Goal: Transaction & Acquisition: Purchase product/service

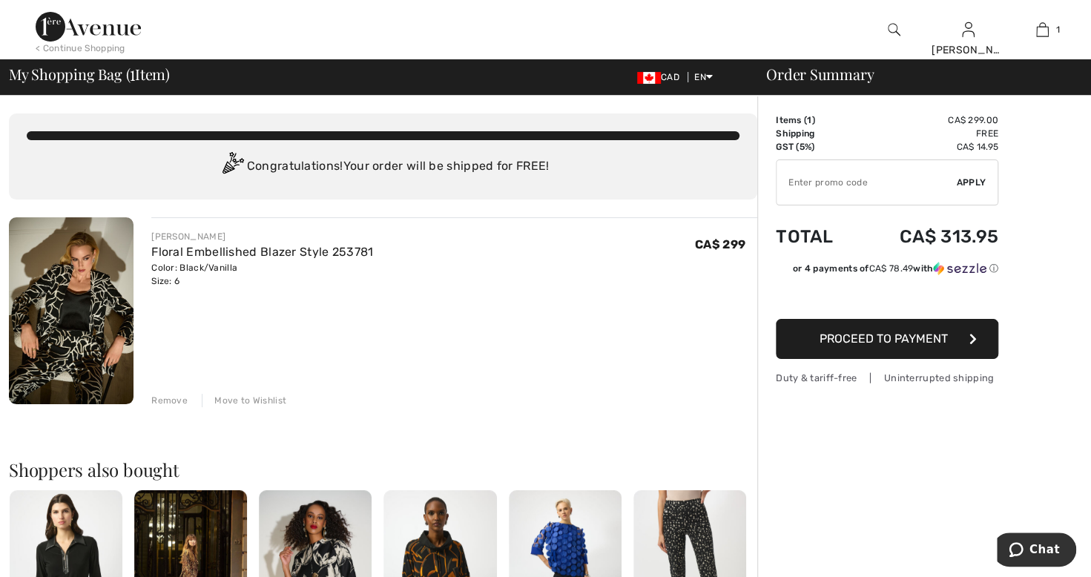
click at [168, 394] on div "Remove" at bounding box center [169, 400] width 36 height 13
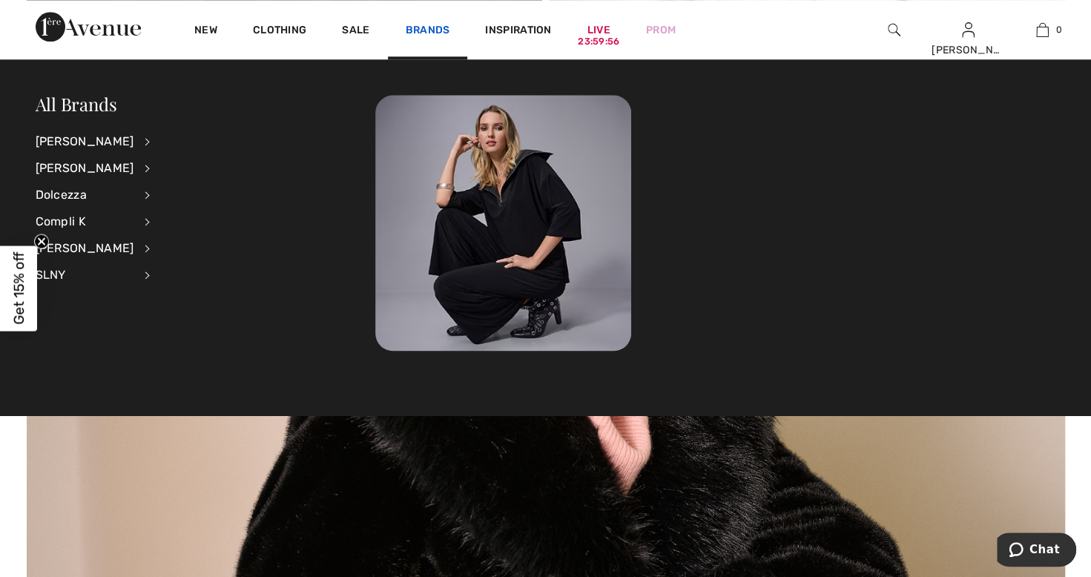
click at [423, 25] on link "Brands" at bounding box center [428, 32] width 45 height 16
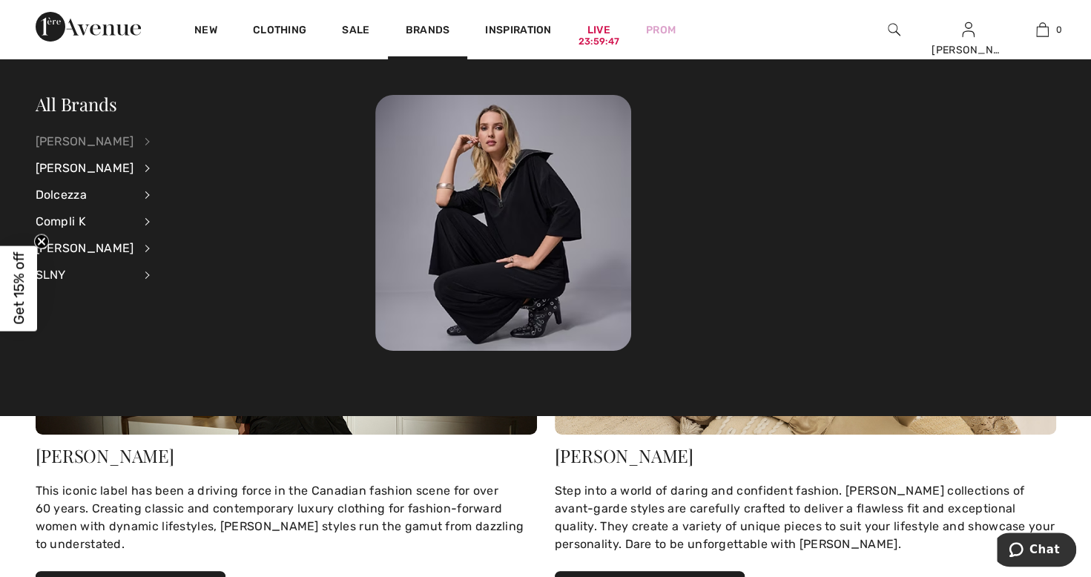
click at [108, 140] on div "[PERSON_NAME]" at bounding box center [85, 141] width 99 height 27
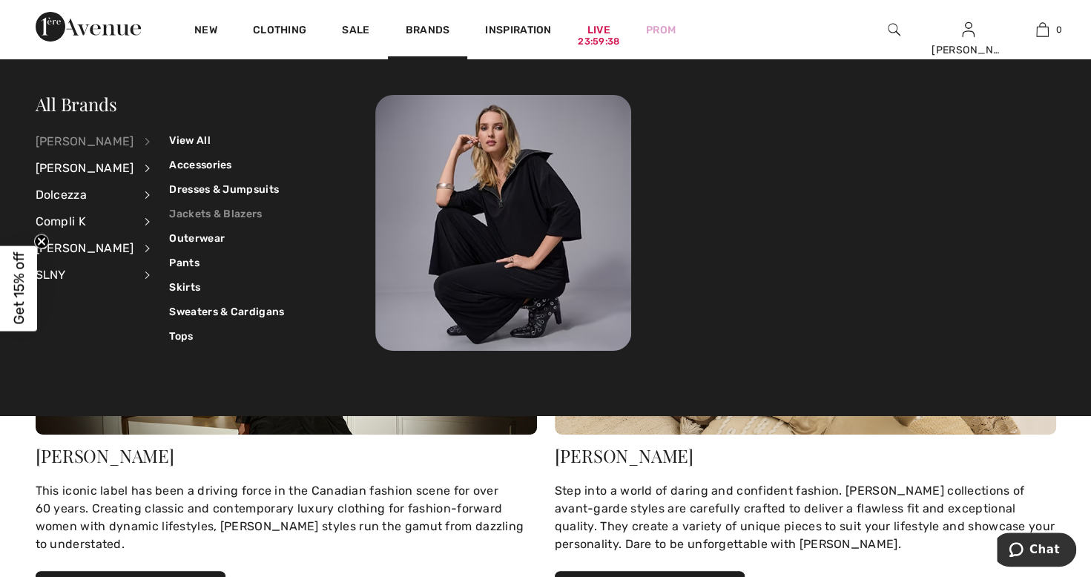
click at [196, 206] on link "Jackets & Blazers" at bounding box center [226, 214] width 115 height 24
click at [193, 212] on link "Jackets & Blazers" at bounding box center [226, 214] width 115 height 24
click at [200, 210] on link "Jackets & Blazers" at bounding box center [226, 214] width 115 height 24
click at [189, 141] on link "View All" at bounding box center [226, 140] width 115 height 24
click at [188, 206] on link "Jackets & Blazers" at bounding box center [226, 214] width 115 height 24
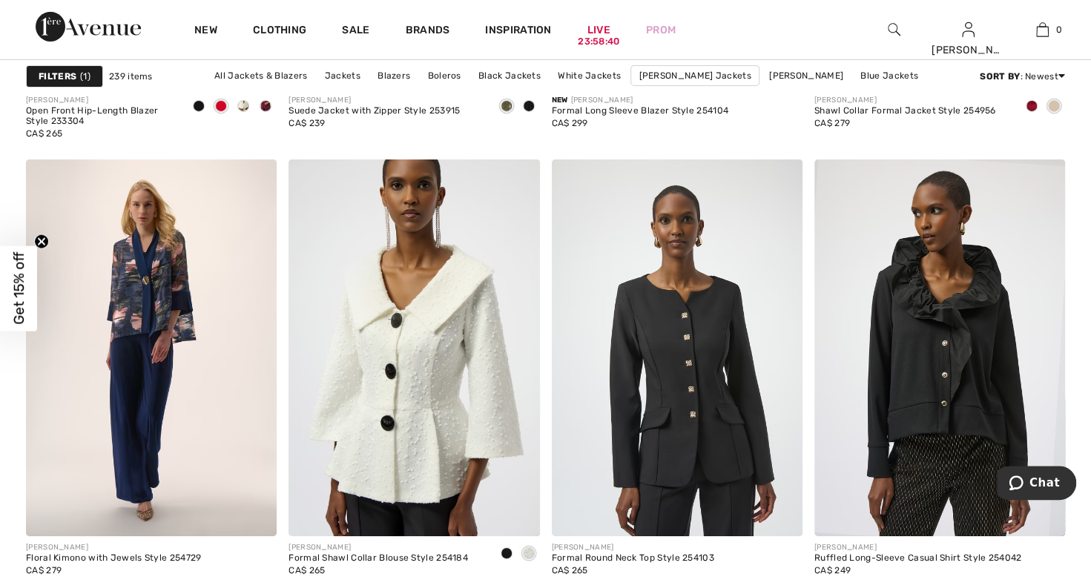
scroll to position [2913, 0]
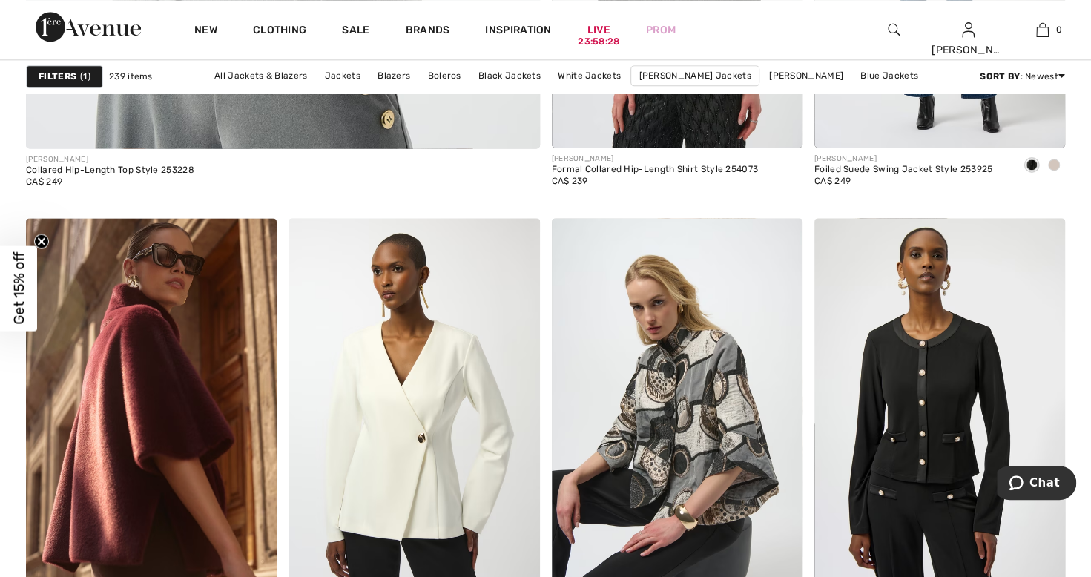
click at [36, 284] on span "Get 15% off" at bounding box center [18, 288] width 37 height 85
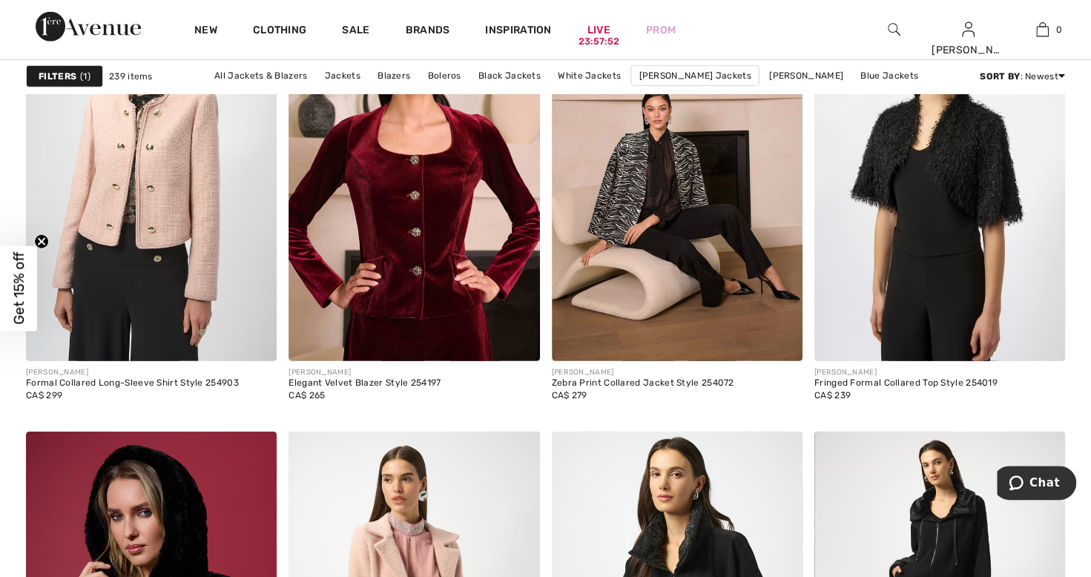
scroll to position [5665, 0]
click at [120, 271] on img at bounding box center [151, 172] width 251 height 376
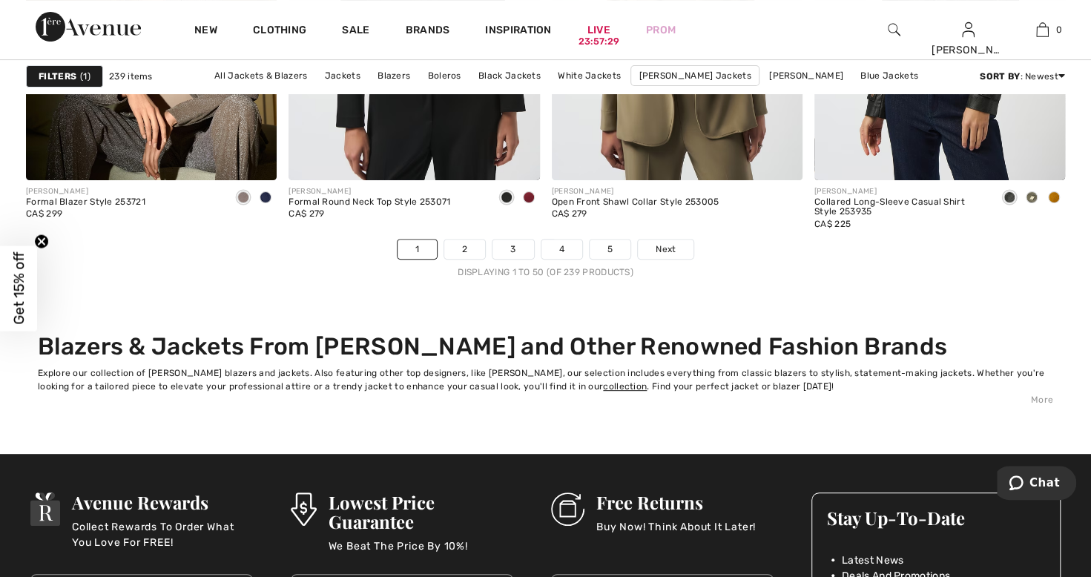
scroll to position [6746, 0]
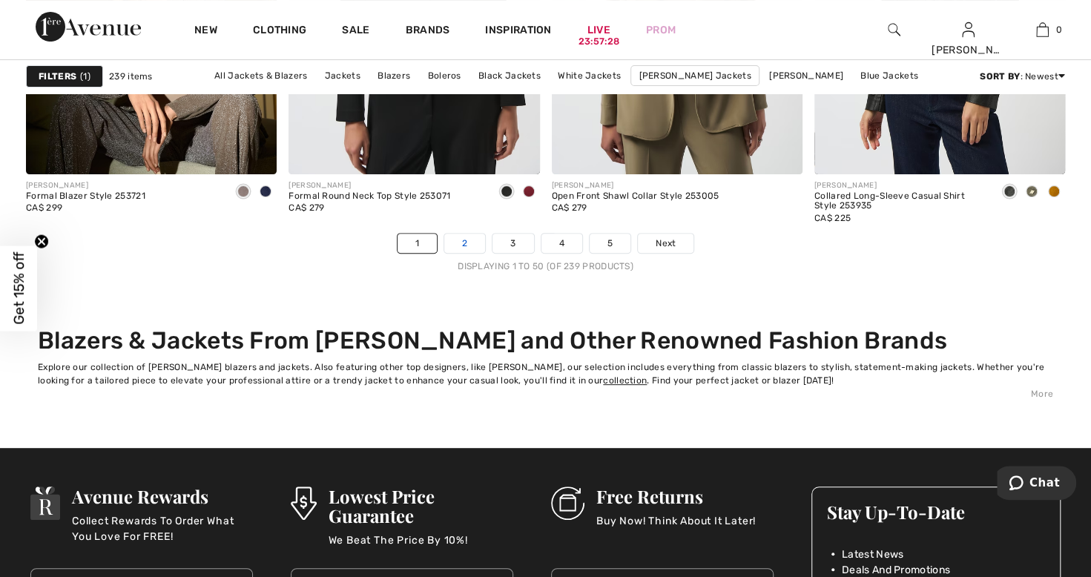
click at [465, 240] on link "2" at bounding box center [464, 243] width 41 height 19
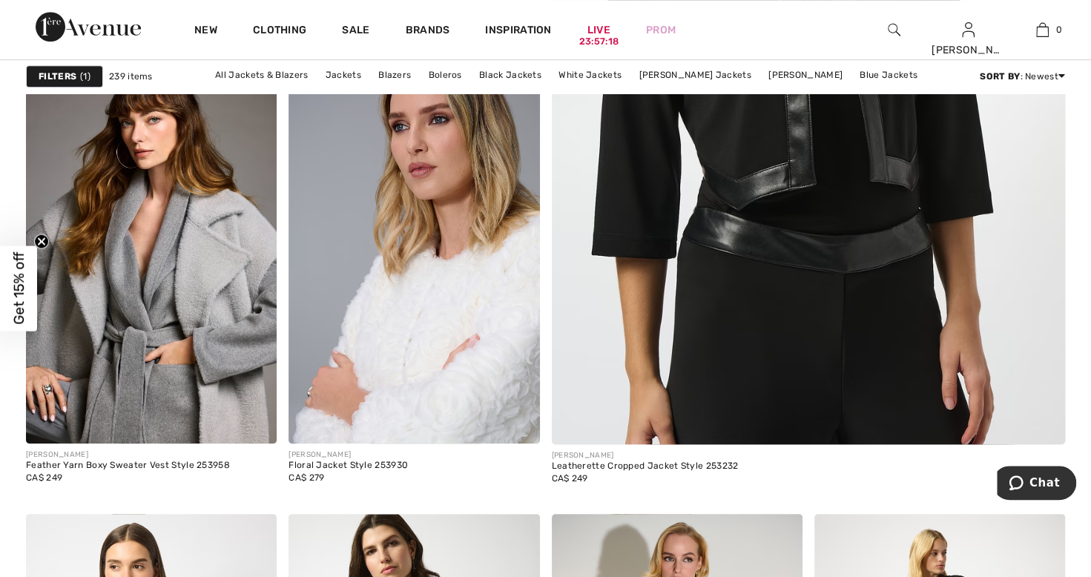
scroll to position [598, 0]
click at [386, 326] on img at bounding box center [414, 255] width 251 height 376
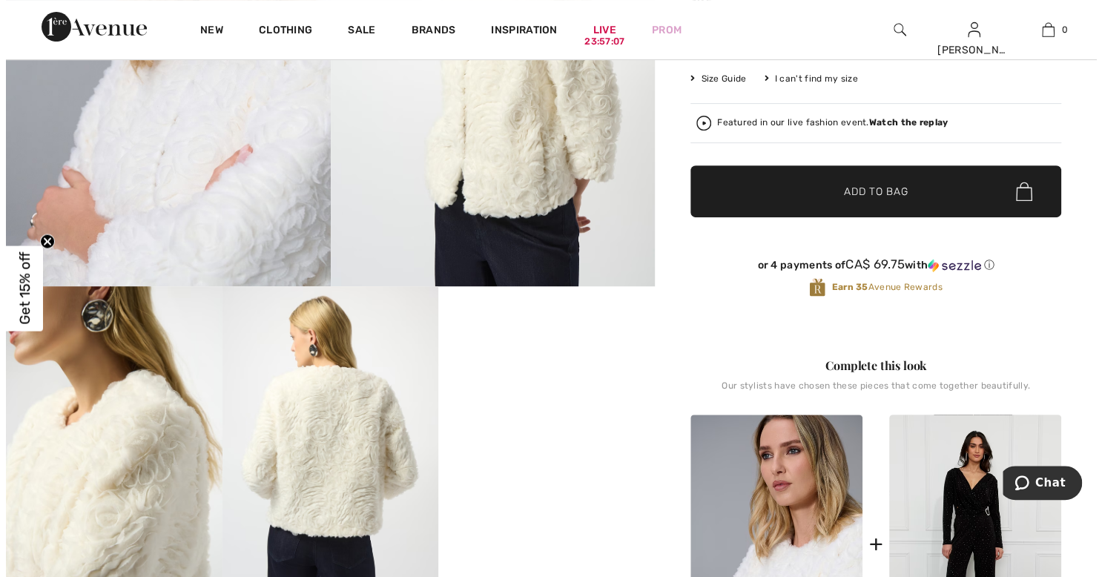
scroll to position [289, 0]
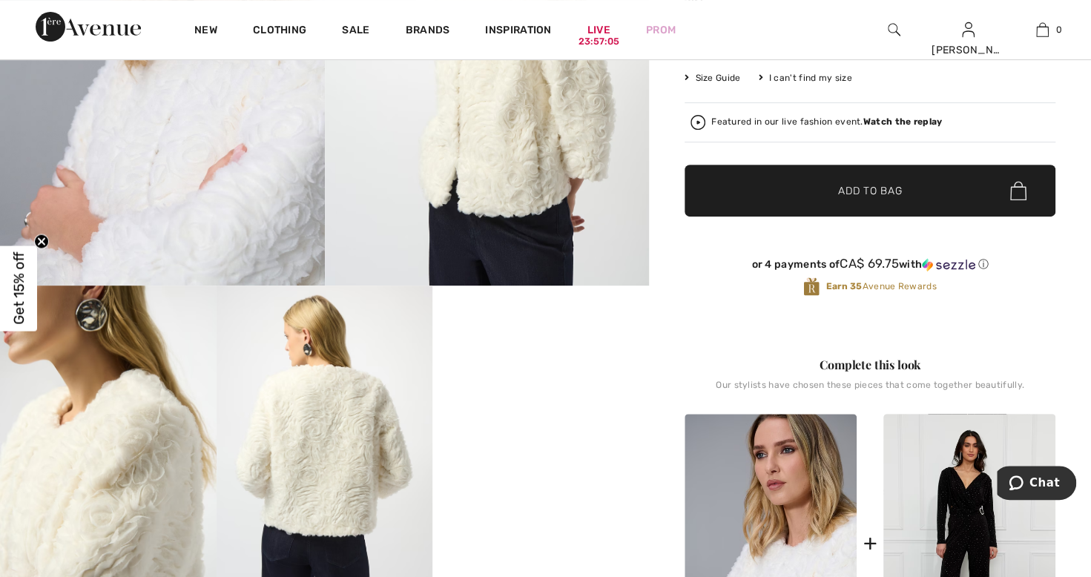
click at [495, 186] on img at bounding box center [487, 42] width 325 height 487
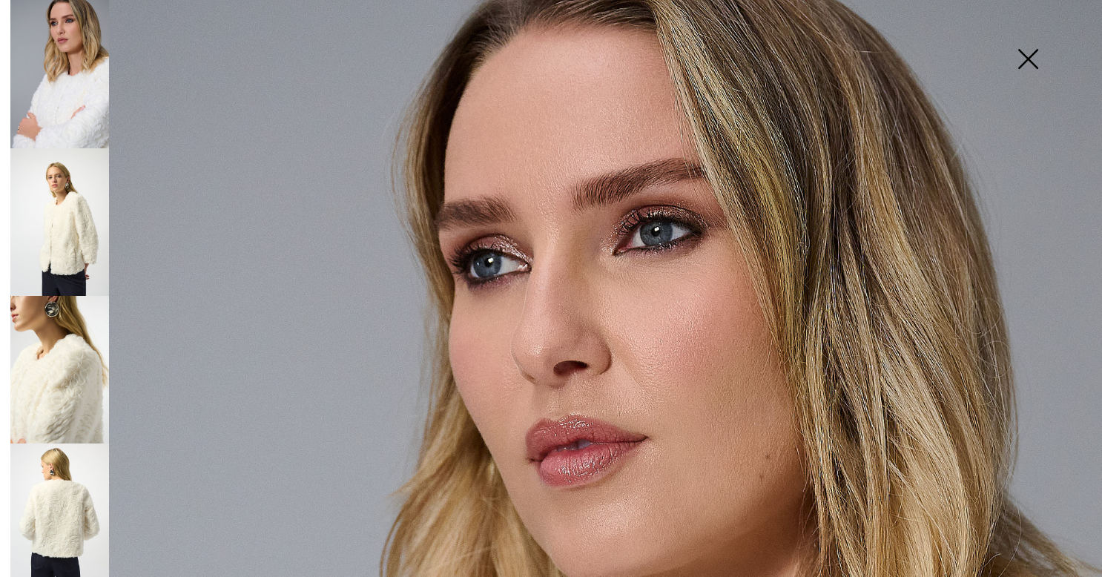
click at [37, 226] on img at bounding box center [59, 222] width 99 height 148
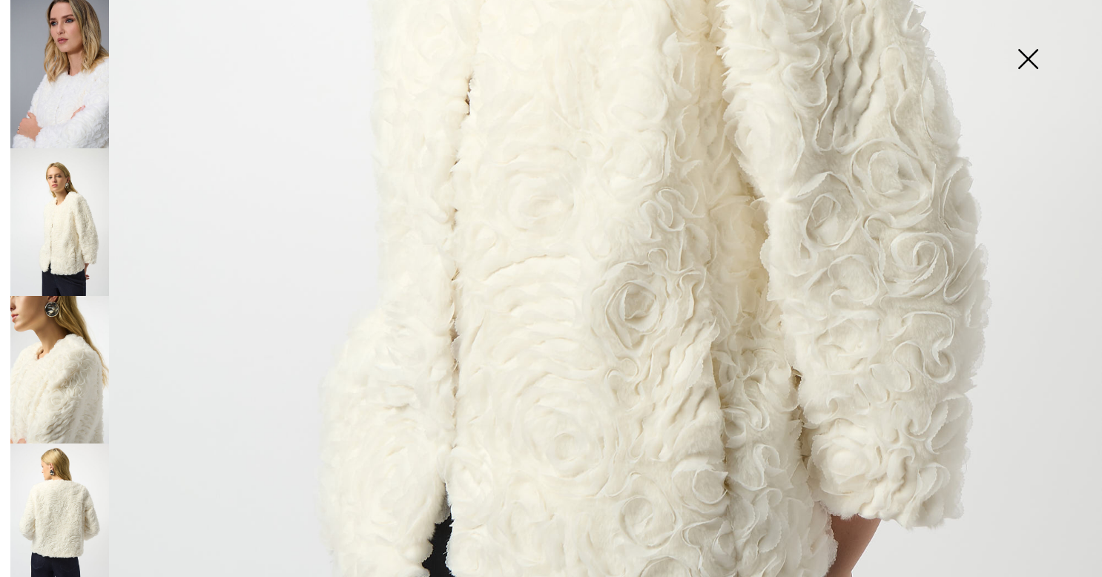
scroll to position [770, 0]
click at [46, 366] on img at bounding box center [59, 370] width 99 height 148
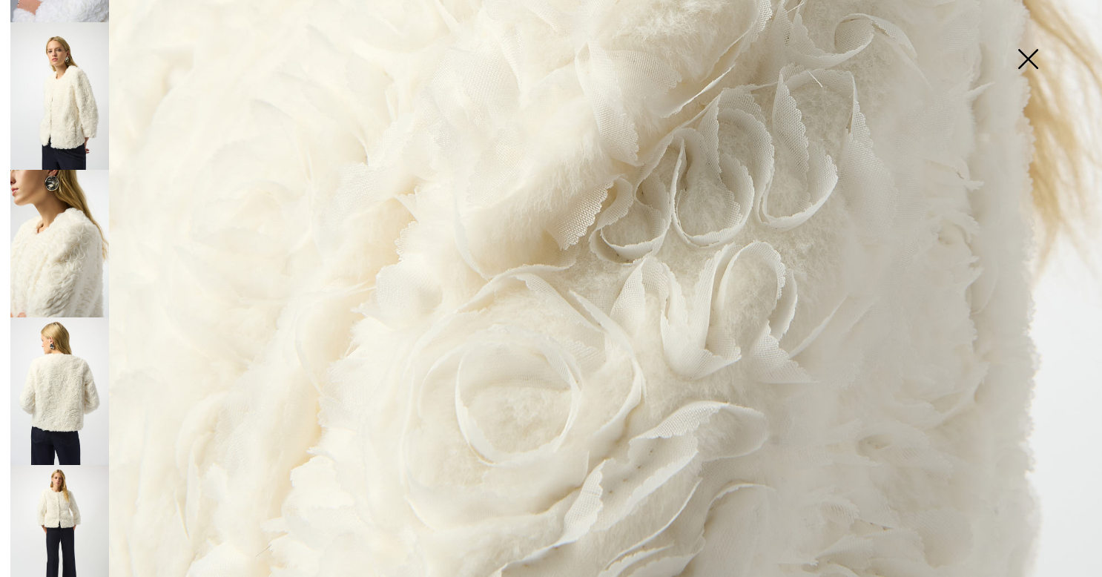
scroll to position [128, 0]
click at [52, 391] on img at bounding box center [59, 390] width 99 height 148
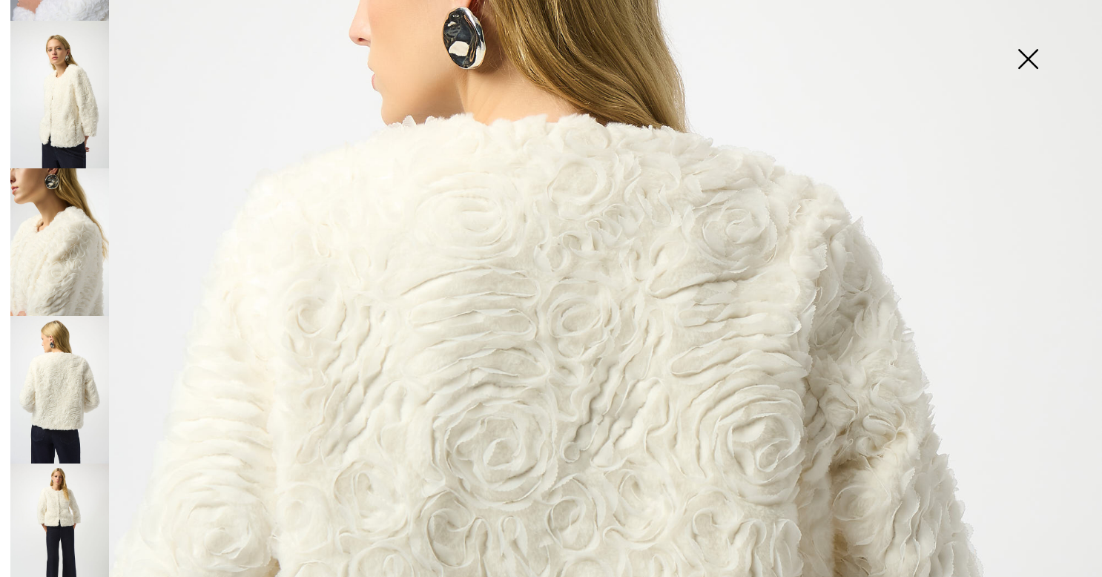
scroll to position [284, 0]
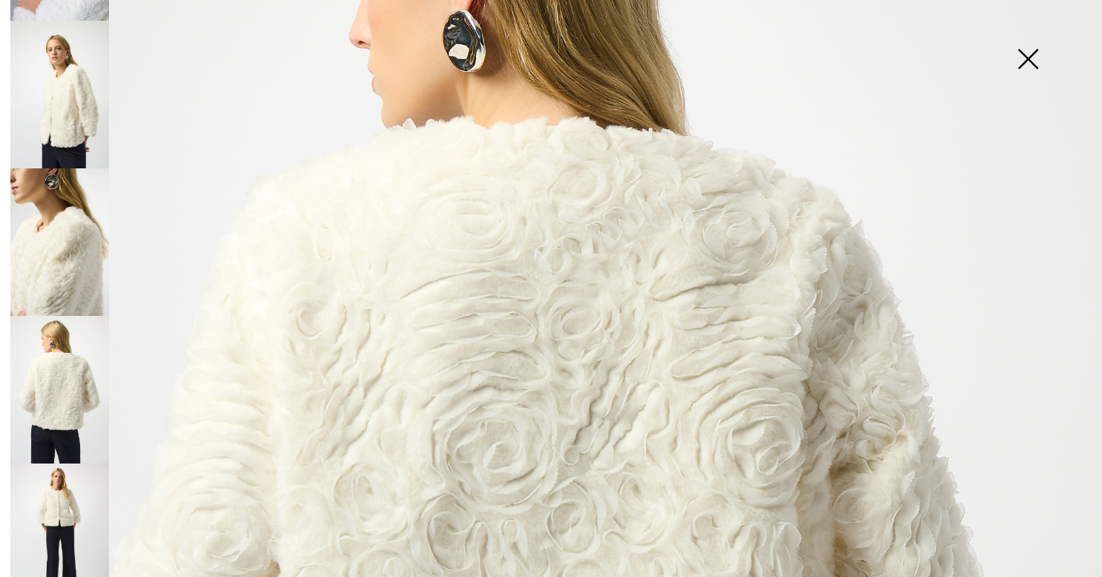
click at [68, 386] on img at bounding box center [59, 390] width 99 height 148
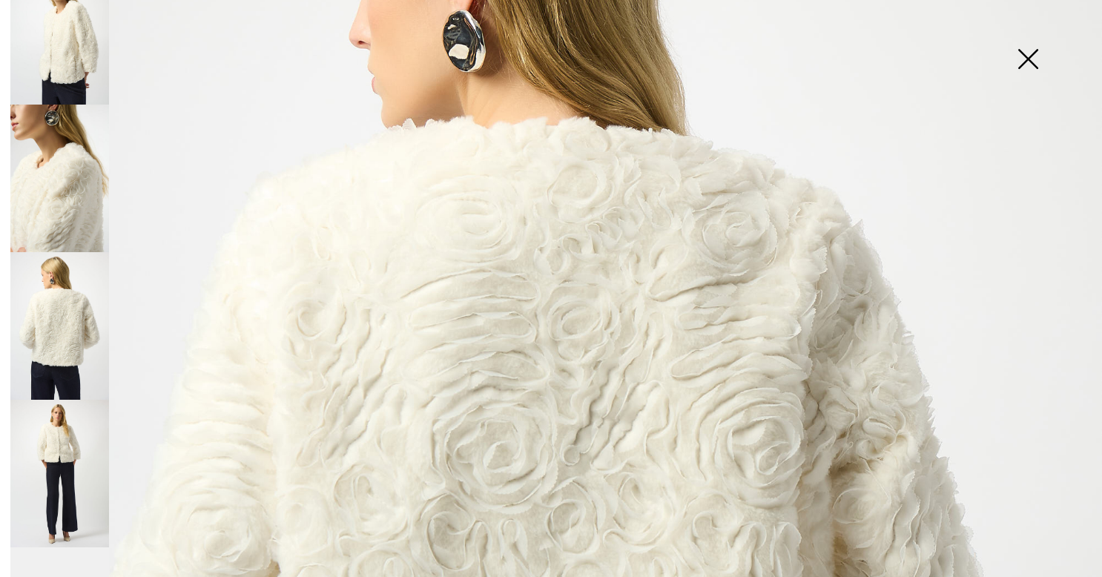
scroll to position [279, 0]
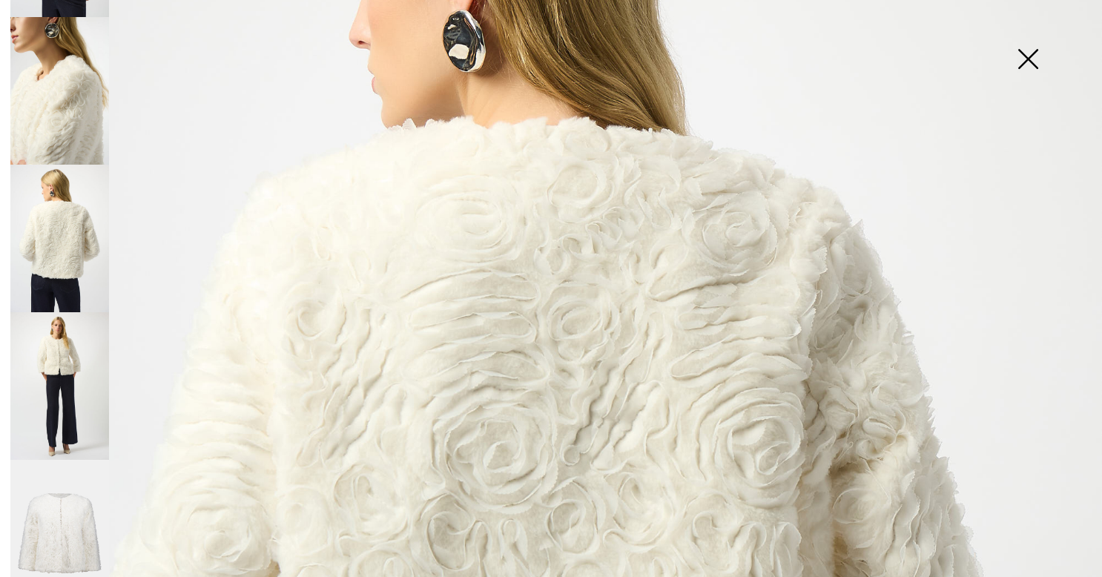
click at [56, 374] on img at bounding box center [59, 386] width 99 height 148
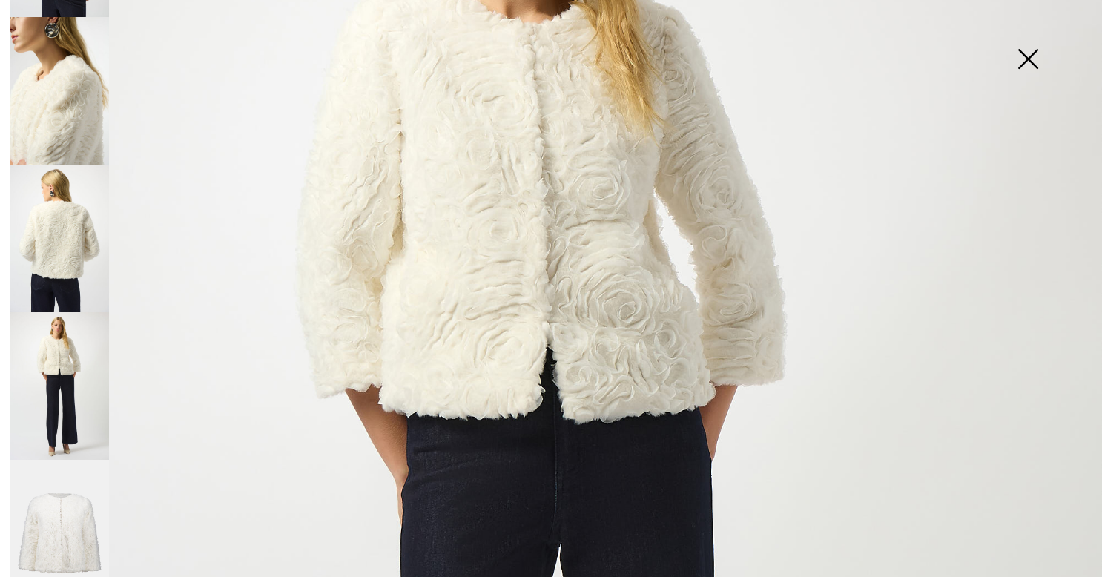
click at [55, 495] on img at bounding box center [59, 534] width 99 height 148
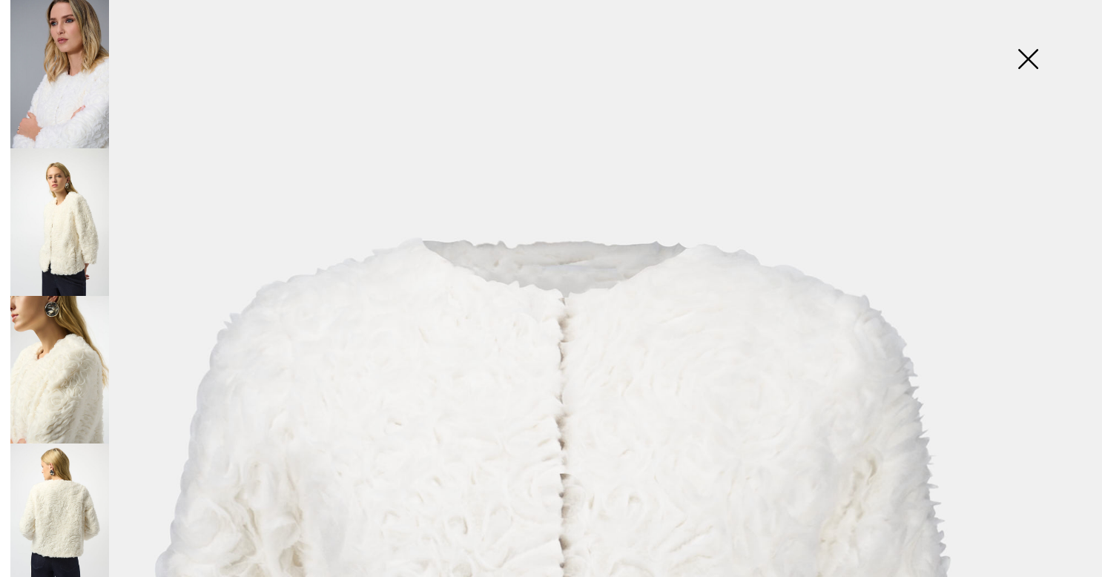
scroll to position [0, 0]
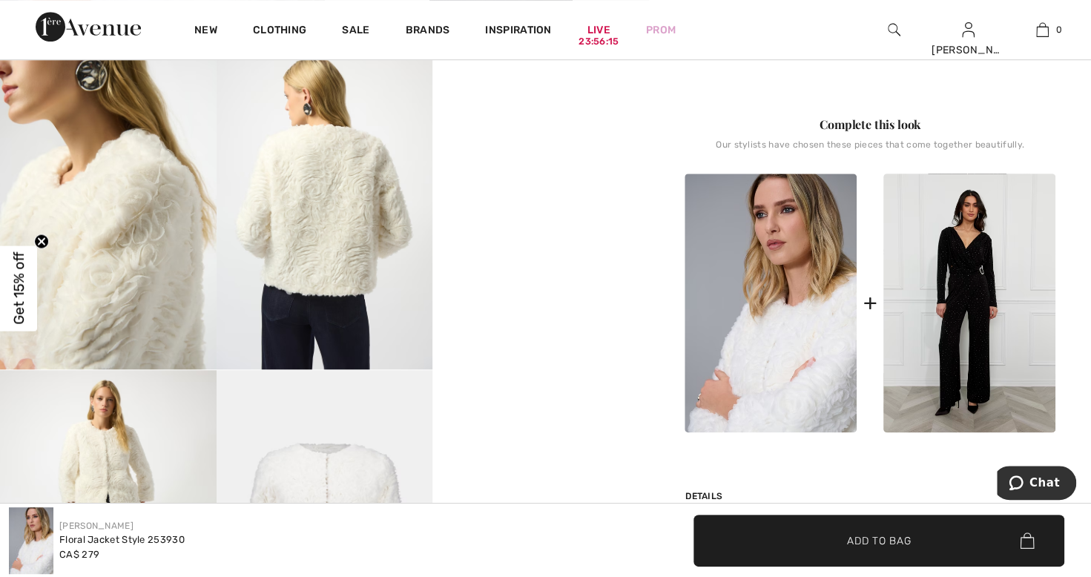
scroll to position [531, 0]
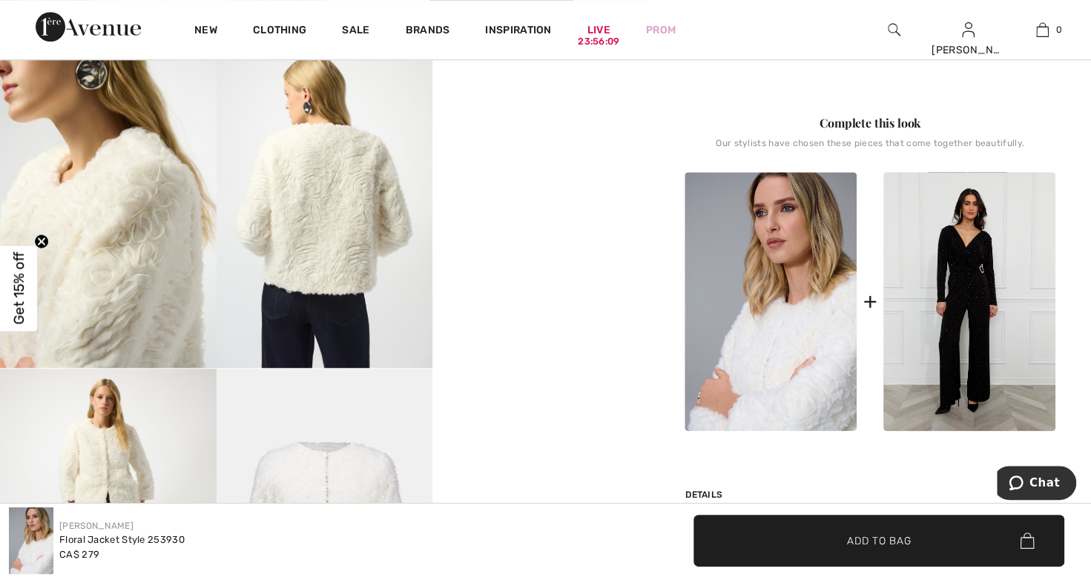
click at [535, 152] on video "Your browser does not support the video tag." at bounding box center [540, 98] width 217 height 108
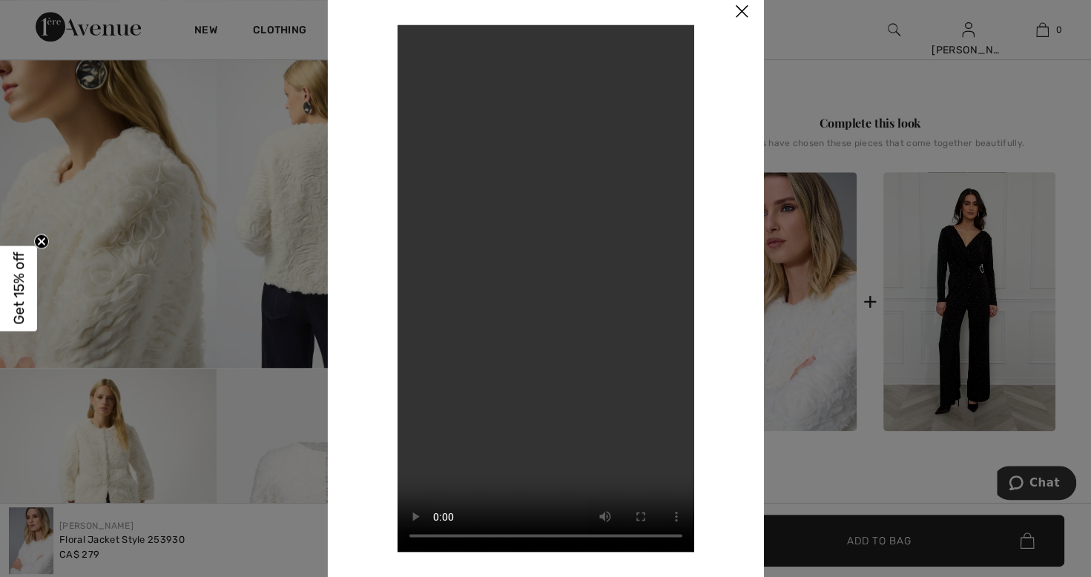
click at [739, 20] on img at bounding box center [741, 12] width 45 height 46
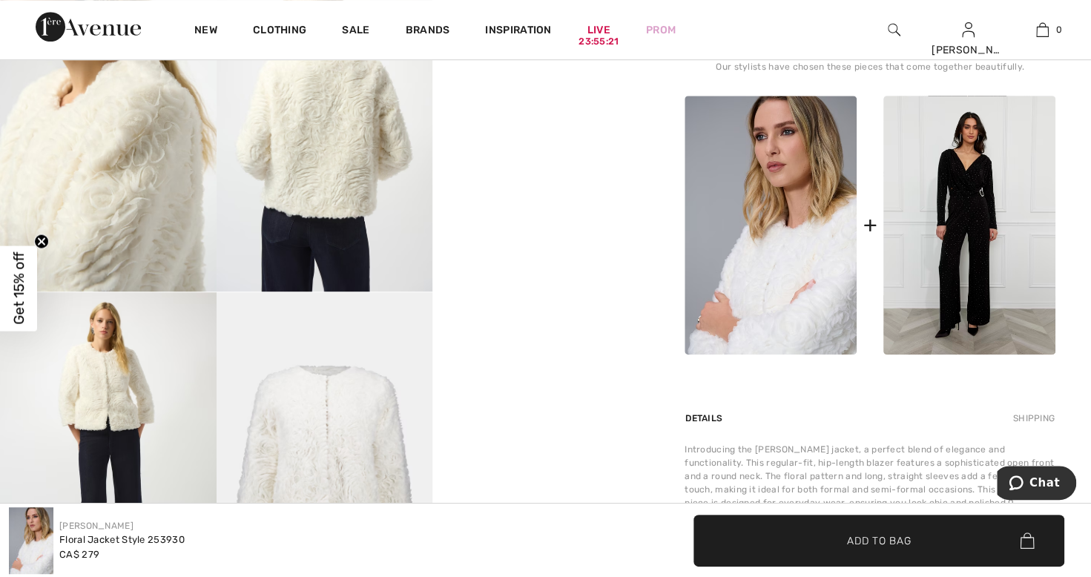
scroll to position [603, 0]
